Goal: Task Accomplishment & Management: Use online tool/utility

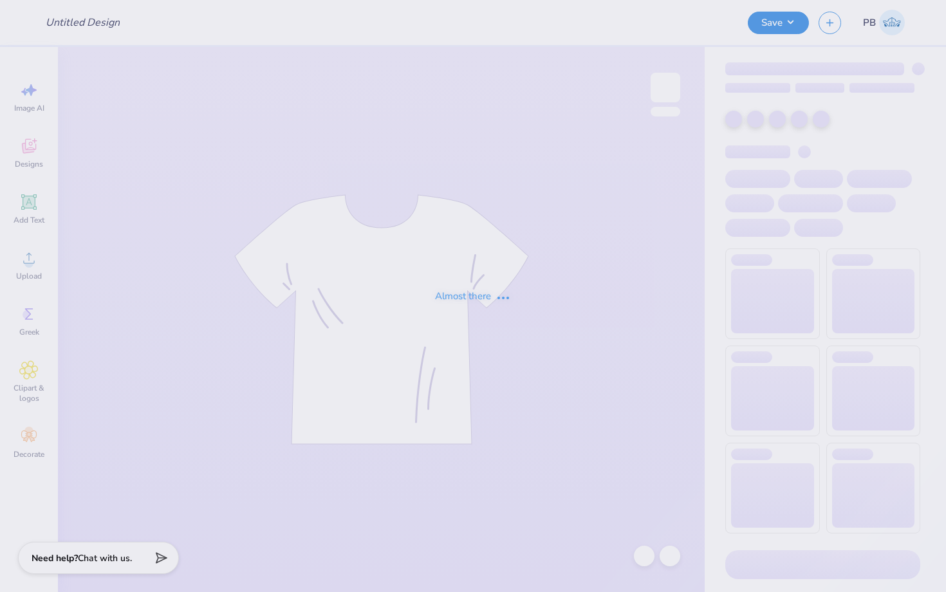
type input "exec merch"
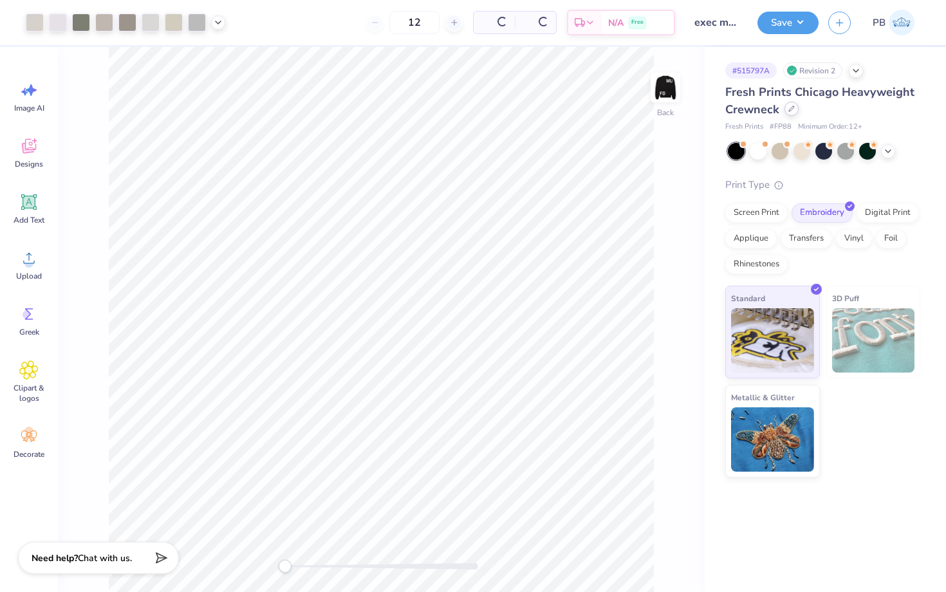
click at [788, 106] on icon at bounding box center [791, 109] width 6 height 6
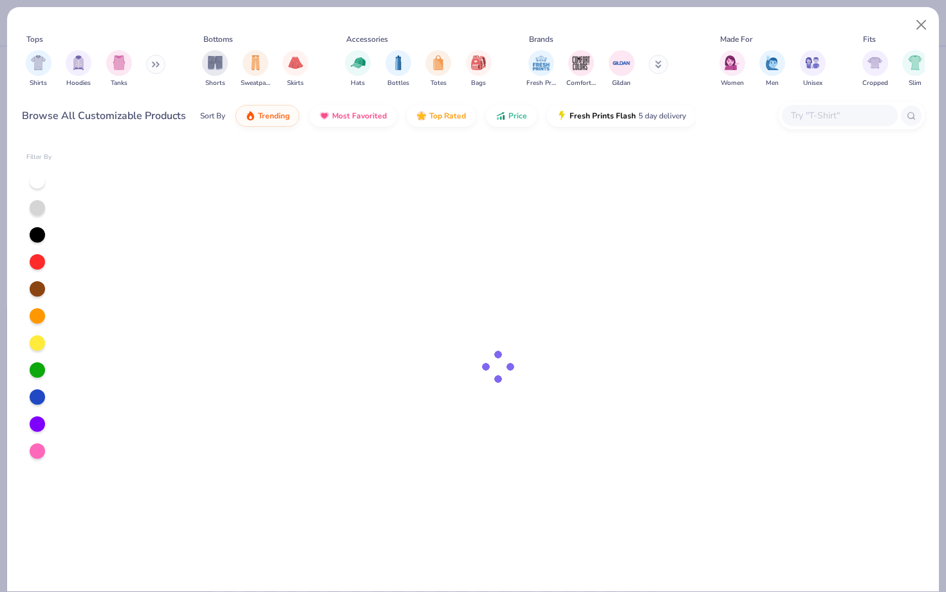
click at [809, 108] on input "text" at bounding box center [838, 115] width 99 height 15
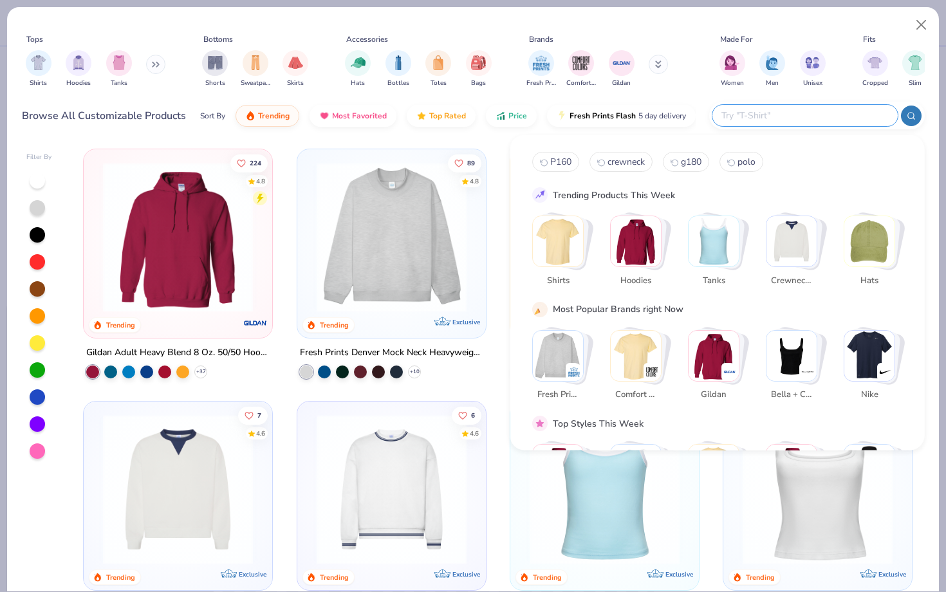
type textarea "x"
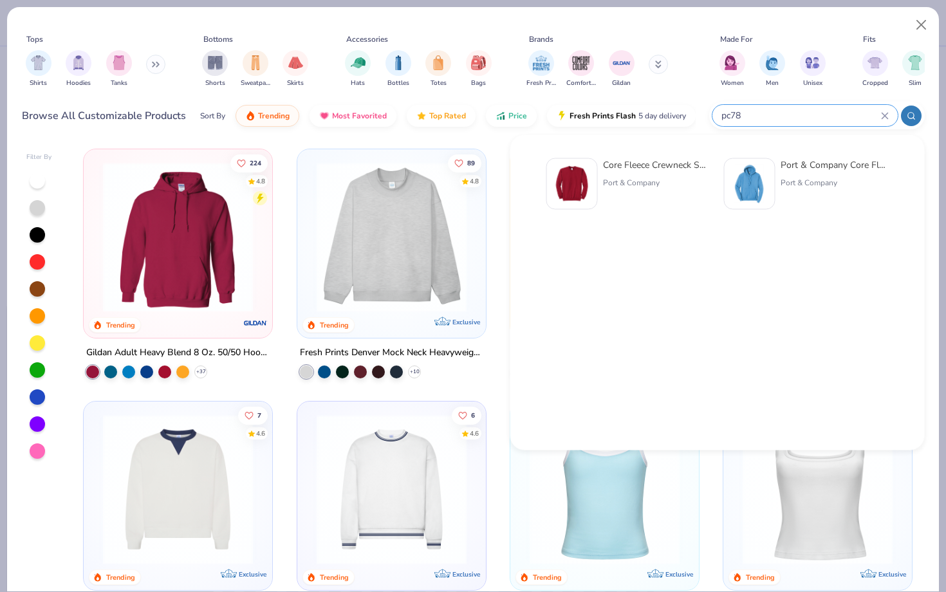
type input "pc78"
click at [544, 174] on div "Core Fleece Crewneck Sweatshirt Port & Company Port & Company Core Fleece Pullo…" at bounding box center [717, 186] width 371 height 68
click at [571, 176] on img at bounding box center [572, 184] width 40 height 40
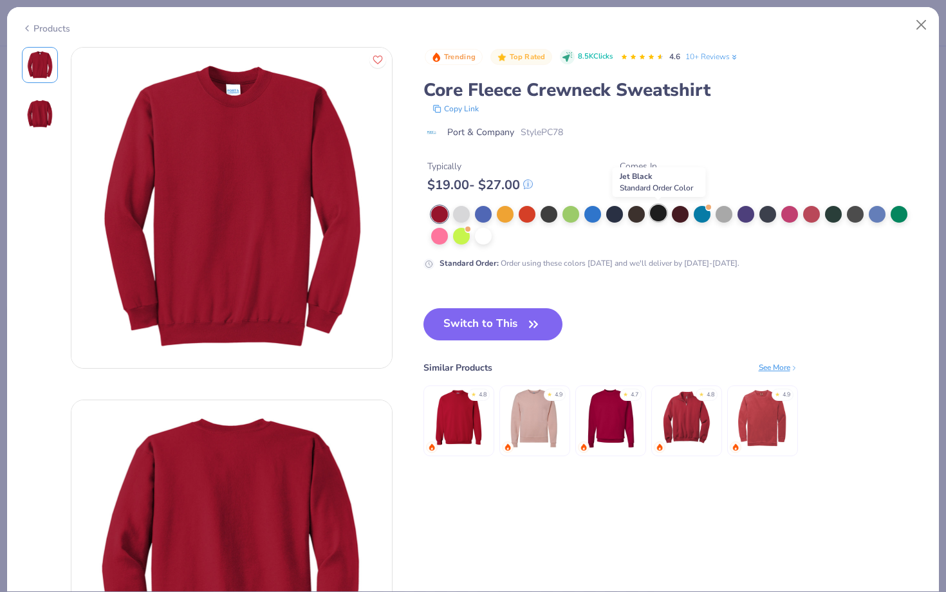
click at [661, 214] on div at bounding box center [658, 213] width 17 height 17
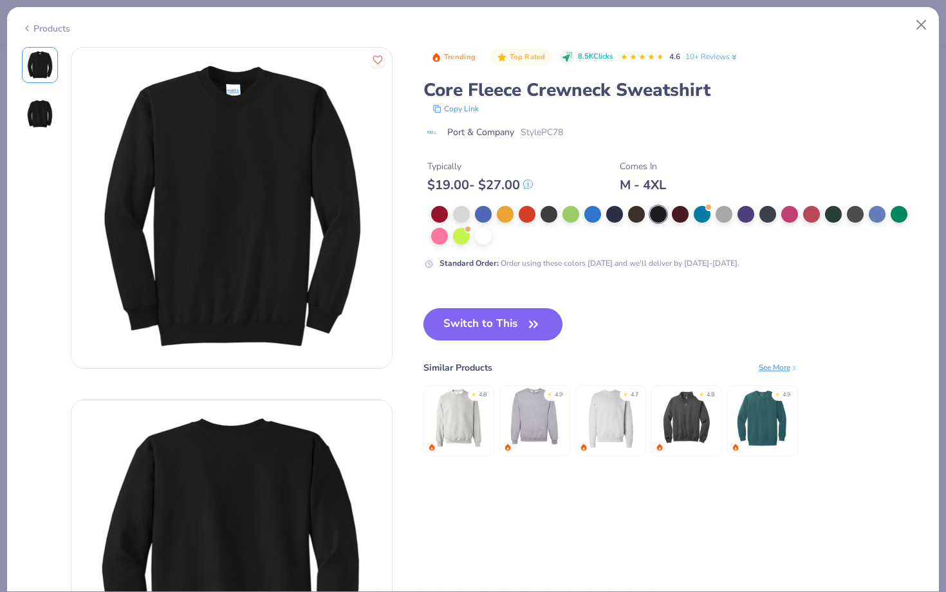
click at [469, 333] on button "Switch to This" at bounding box center [493, 324] width 140 height 32
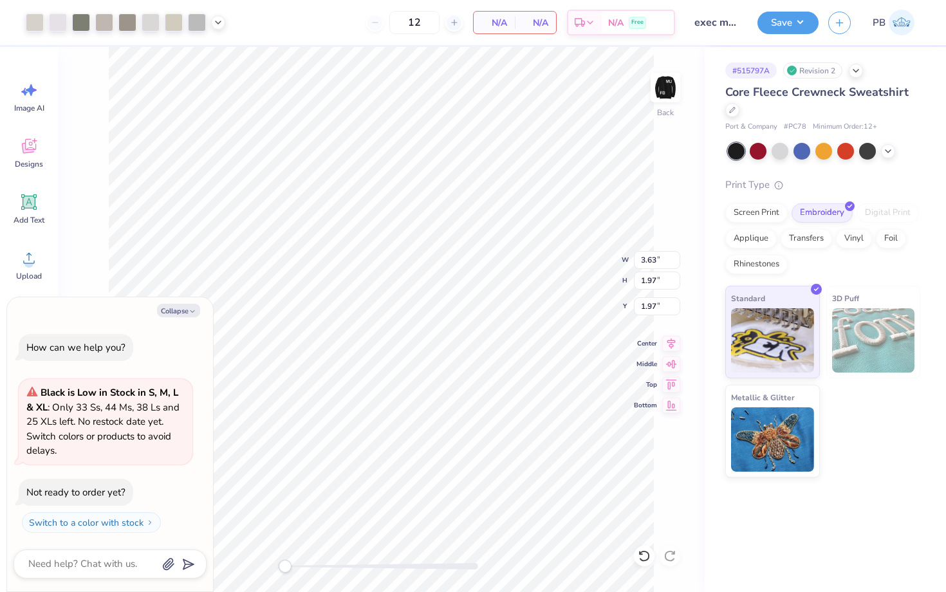
type textarea "x"
type input "7.14"
type input "4.60"
type input "14.38"
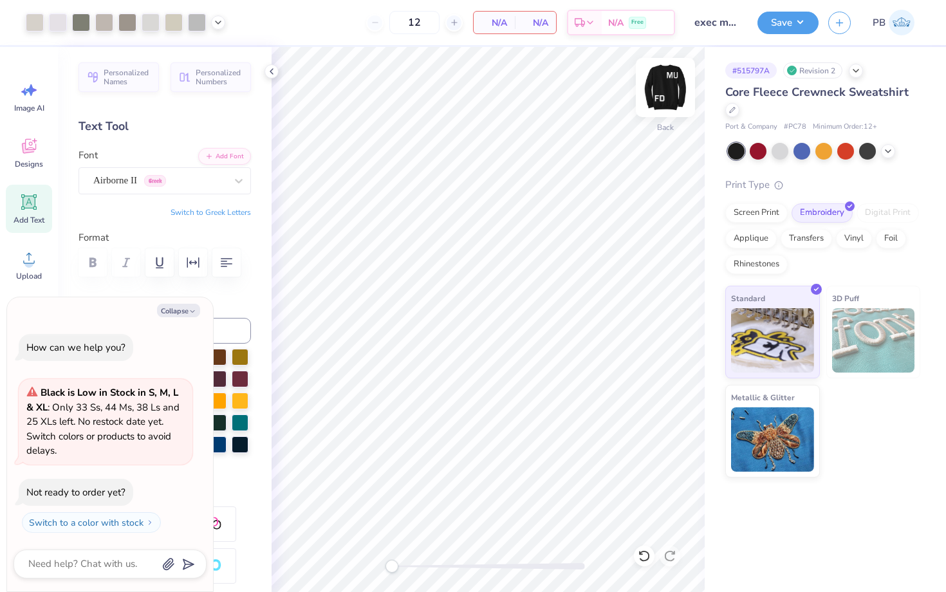
click at [660, 89] on img at bounding box center [665, 87] width 51 height 51
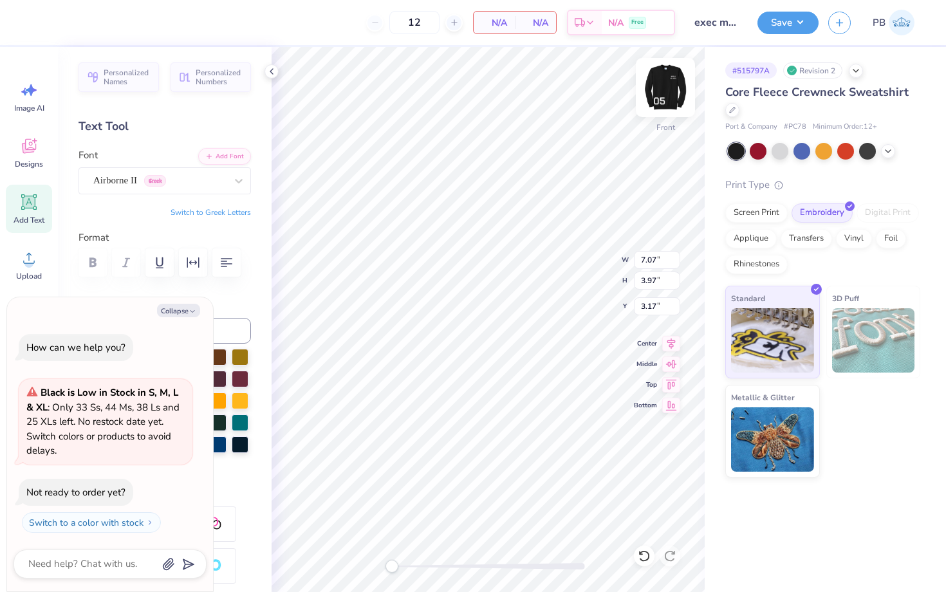
type textarea "x"
type input "6.08"
type input "18.24"
type textarea "x"
type input "7.07"
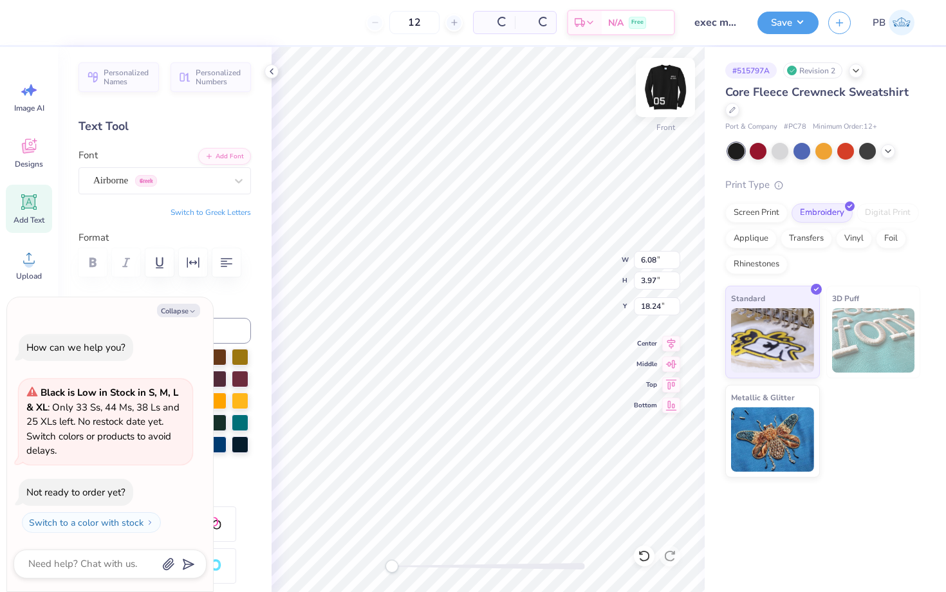
type input "3.24"
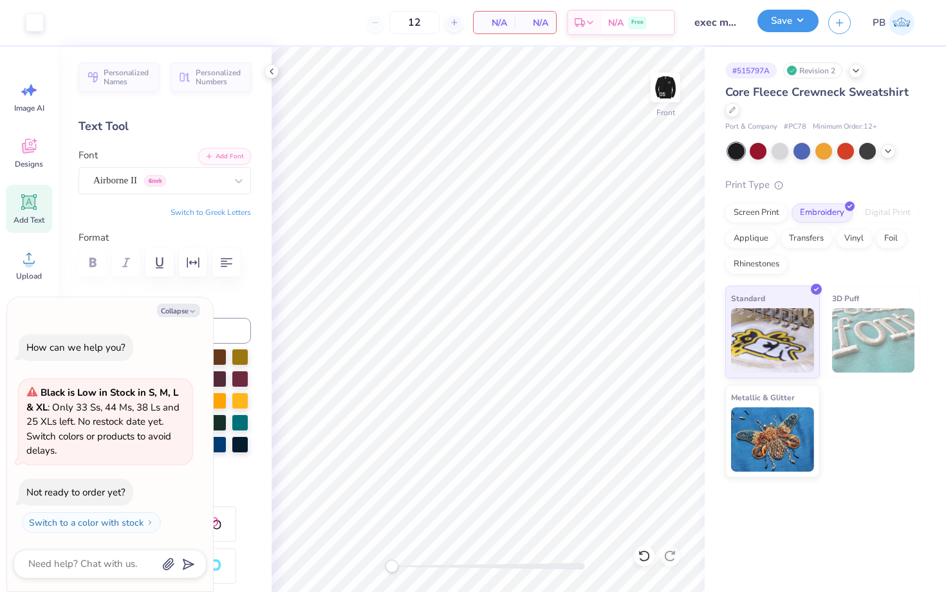
click at [783, 17] on button "Save" at bounding box center [787, 21] width 61 height 23
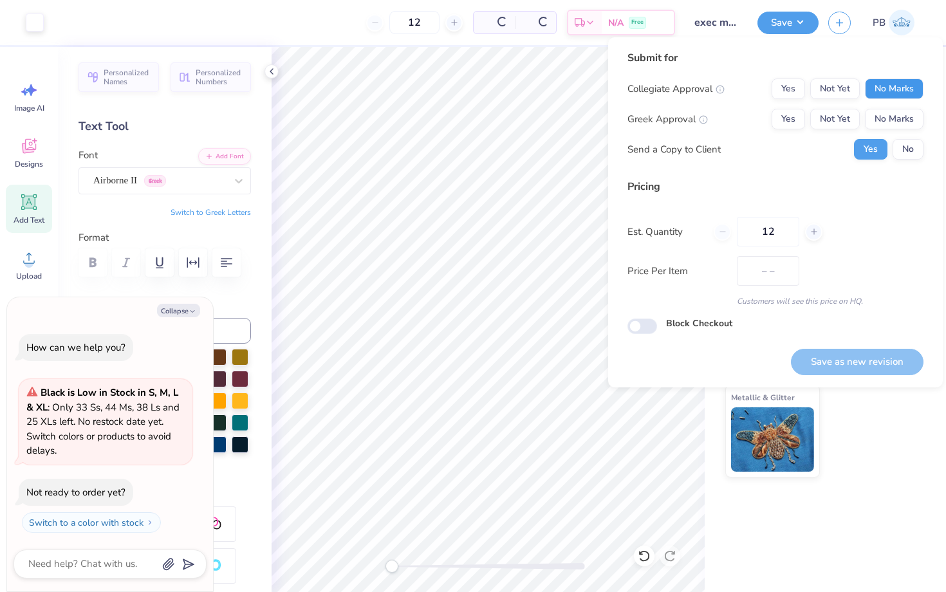
click at [905, 81] on button "No Marks" at bounding box center [894, 88] width 59 height 21
click at [905, 133] on div "Collegiate Approval Yes Not Yet No Marks Greek Approval Yes Not Yet No Marks Se…" at bounding box center [775, 118] width 296 height 81
click at [905, 122] on button "No Marks" at bounding box center [894, 119] width 59 height 21
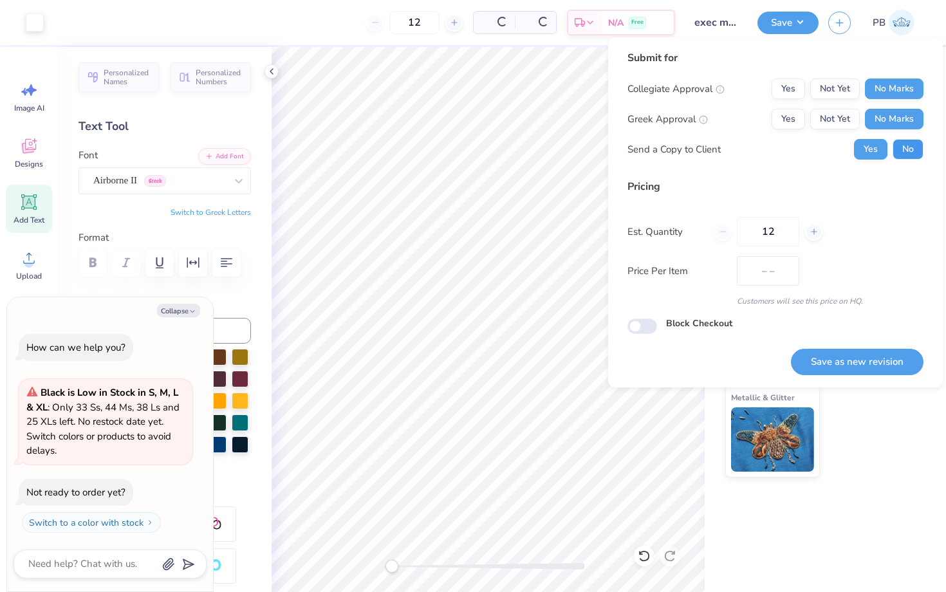
click at [905, 151] on button "No" at bounding box center [907, 149] width 31 height 21
click at [875, 366] on button "Save as new revision" at bounding box center [857, 362] width 133 height 26
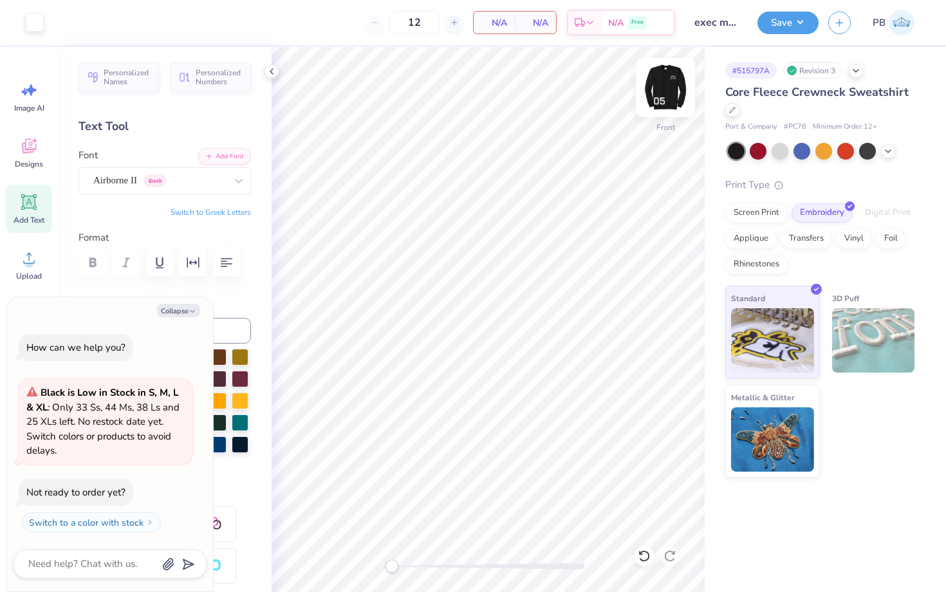
click at [667, 87] on img at bounding box center [665, 87] width 51 height 51
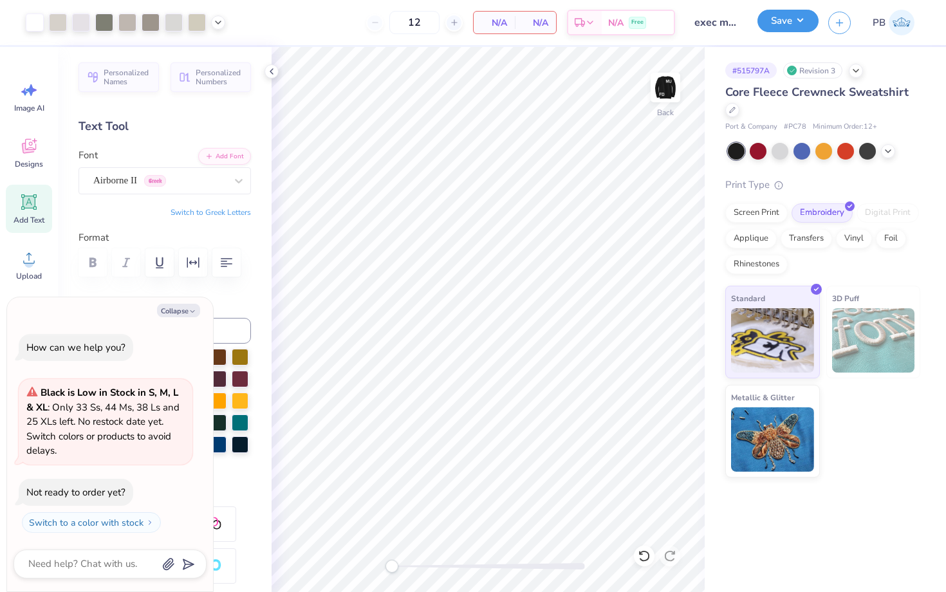
click at [783, 19] on button "Save" at bounding box center [787, 21] width 61 height 23
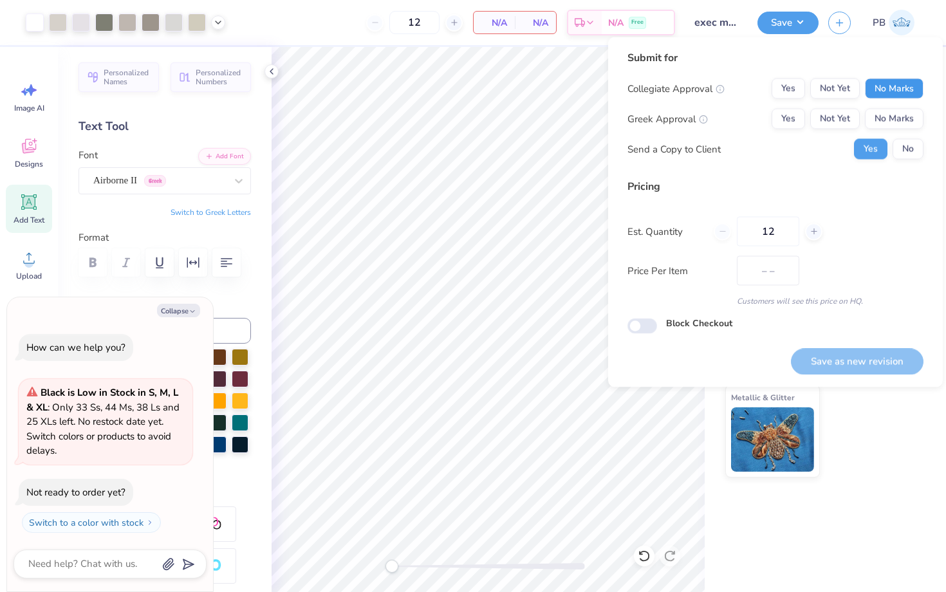
click at [908, 80] on button "No Marks" at bounding box center [894, 88] width 59 height 21
click at [907, 138] on div "Collegiate Approval Yes Not Yet No Marks Greek Approval Yes Not Yet No Marks Se…" at bounding box center [775, 118] width 296 height 81
click at [907, 111] on button "No Marks" at bounding box center [894, 119] width 59 height 21
click at [910, 149] on button "No" at bounding box center [907, 149] width 31 height 21
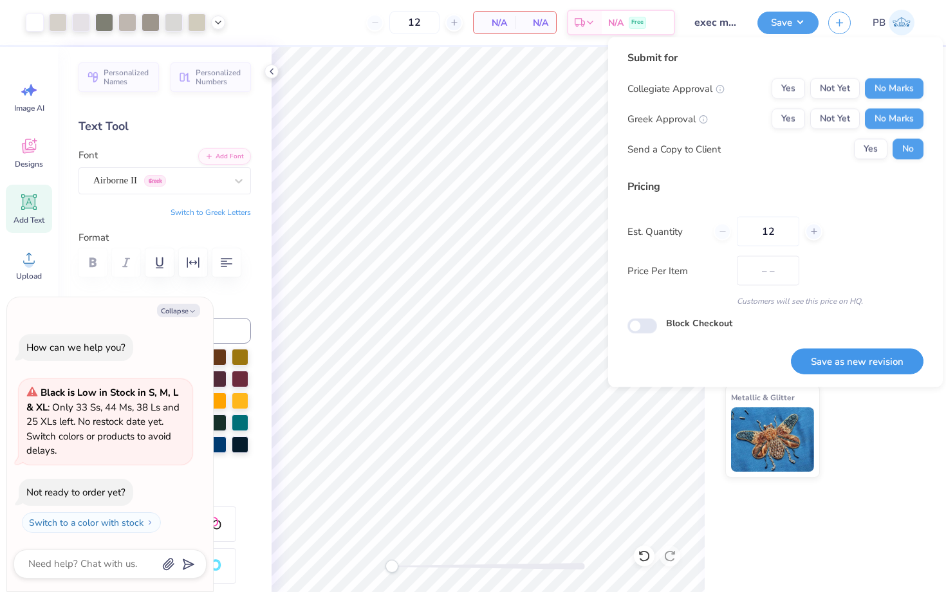
click at [845, 364] on button "Save as new revision" at bounding box center [857, 361] width 133 height 26
type textarea "x"
